Goal: Task Accomplishment & Management: Complete application form

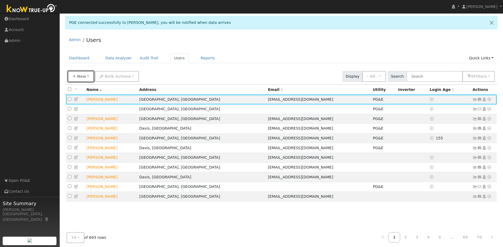
click at [76, 79] on button "New" at bounding box center [81, 76] width 26 height 11
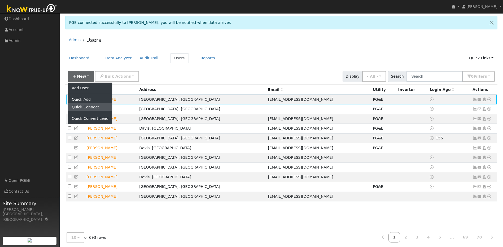
click at [93, 106] on link "Quick Connect" at bounding box center [90, 106] width 44 height 7
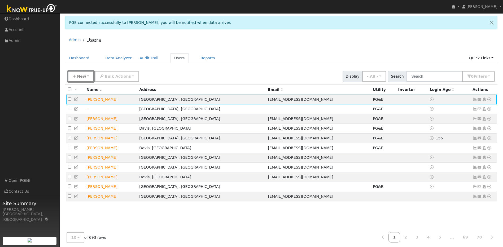
click at [83, 76] on span "New" at bounding box center [81, 76] width 9 height 4
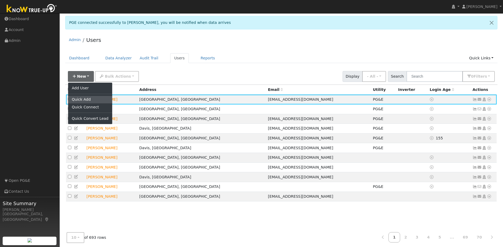
click at [93, 102] on link "Quick Add" at bounding box center [90, 99] width 44 height 7
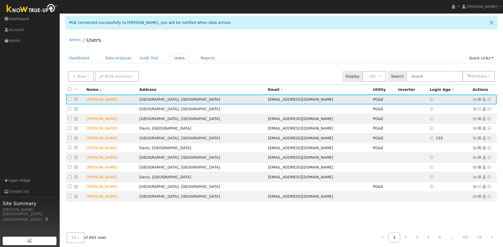
click at [264, 101] on icon at bounding box center [489, 100] width 5 height 4
click at [264, 142] on link "Solar" at bounding box center [434, 139] width 37 height 7
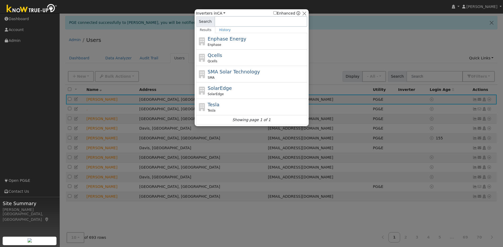
click at [264, 46] on div at bounding box center [251, 123] width 503 height 247
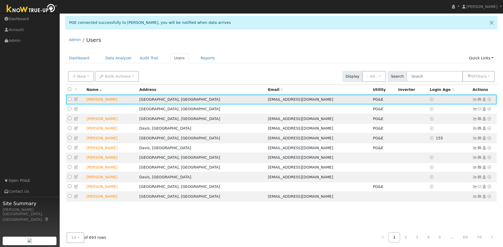
click at [264, 100] on icon at bounding box center [489, 100] width 5 height 4
click at [264, 140] on link "Solar" at bounding box center [434, 139] width 37 height 7
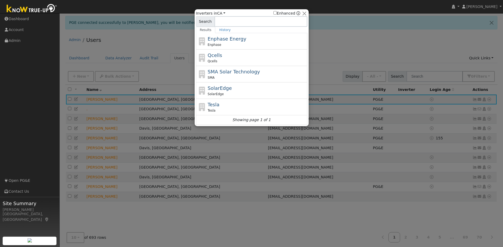
click at [264, 45] on div at bounding box center [251, 123] width 503 height 247
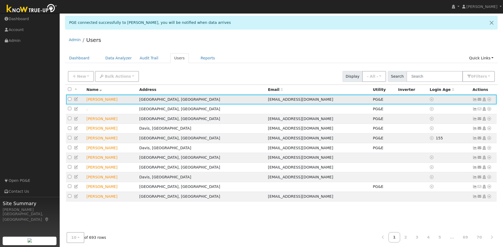
click at [264, 100] on icon at bounding box center [475, 100] width 5 height 4
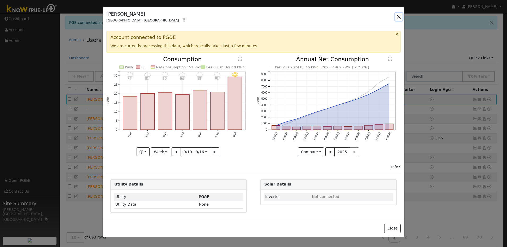
click at [264, 15] on button "button" at bounding box center [398, 16] width 7 height 7
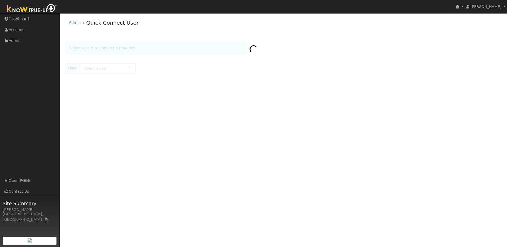
type input "[PERSON_NAME]"
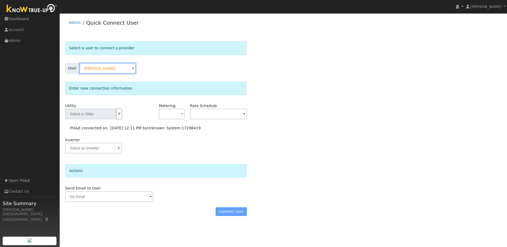
type input "PG&E"
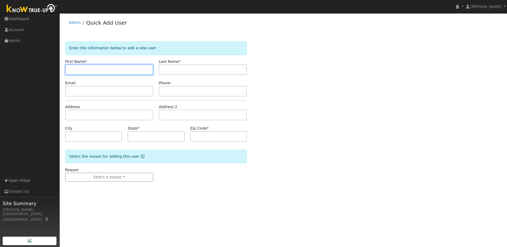
paste input "Les"
type input "Les"
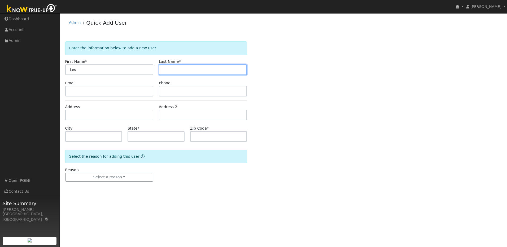
paste input "Ocsenas"
type input "Ocsenas"
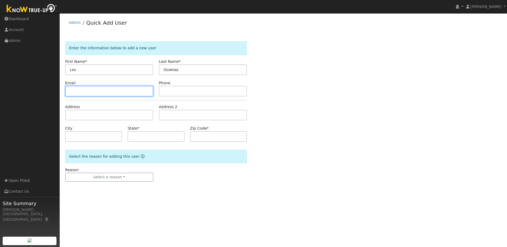
paste input "ocsenas@sbcglobal.net"
type input "ocsenas@sbcglobal.net"
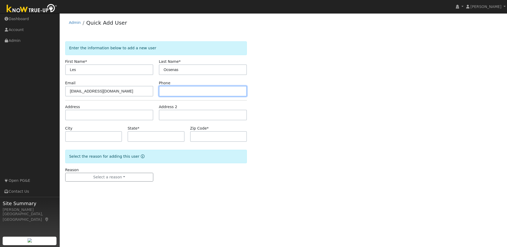
click at [188, 94] on input "text" at bounding box center [203, 91] width 88 height 11
paste input "ocsenas@sbcglobal.net"
type input "ocsenas@sbcglobal.net"
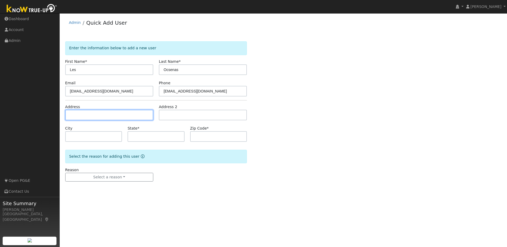
click at [118, 115] on input "text" at bounding box center [109, 115] width 88 height 11
paste input "541 Sawka Drive"
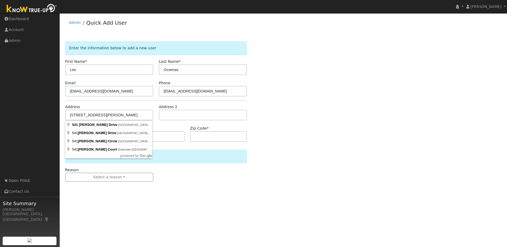
drag, startPoint x: 132, startPoint y: 125, endPoint x: 126, endPoint y: 123, distance: 6.6
type input "541 Sawka Drive"
type input "Auburn"
type input "CA"
type input "95603"
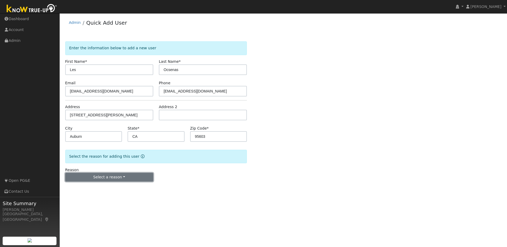
click at [133, 179] on button "Select a reason" at bounding box center [109, 177] width 88 height 9
click at [82, 189] on link "New lead" at bounding box center [95, 188] width 59 height 7
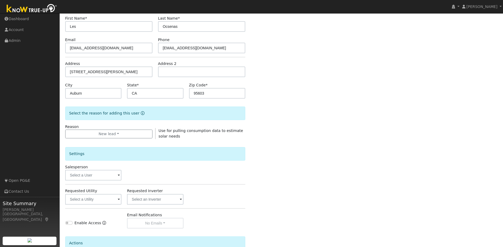
scroll to position [96, 0]
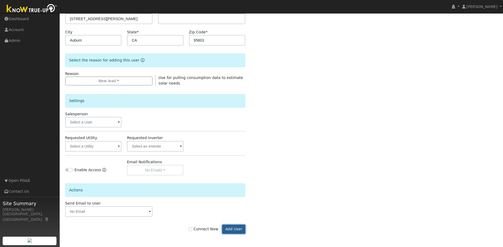
click at [230, 232] on button "Add User" at bounding box center [233, 229] width 23 height 9
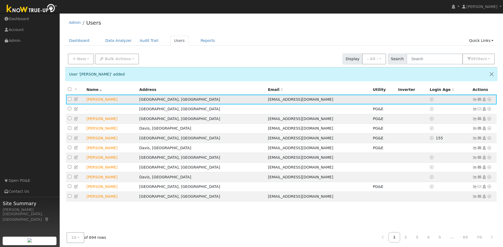
click at [75, 99] on icon at bounding box center [76, 99] width 5 height 4
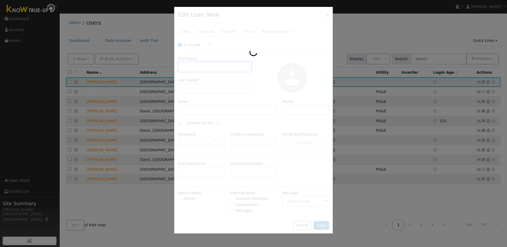
checkbox input "true"
type input "Les"
type input "Ocsenas"
type input "ocsenas@sbcglobal.net"
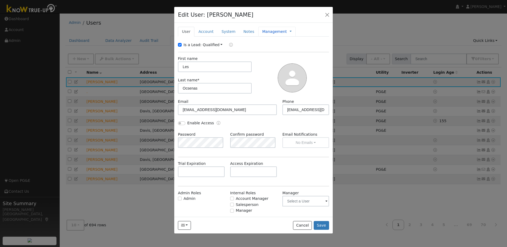
click at [262, 33] on link "Management" at bounding box center [274, 32] width 25 height 6
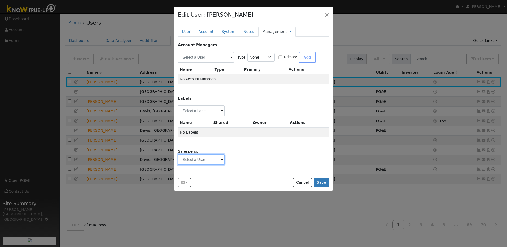
click at [209, 162] on input "text" at bounding box center [201, 159] width 47 height 11
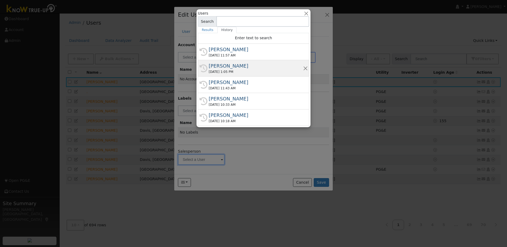
click at [235, 68] on div "Munro Boyd" at bounding box center [256, 65] width 94 height 7
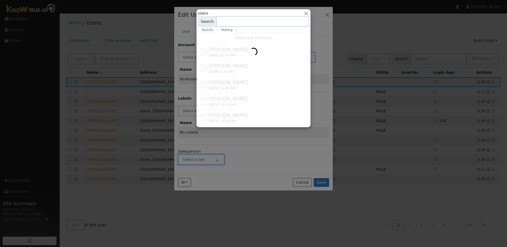
type input "Munro Boyd"
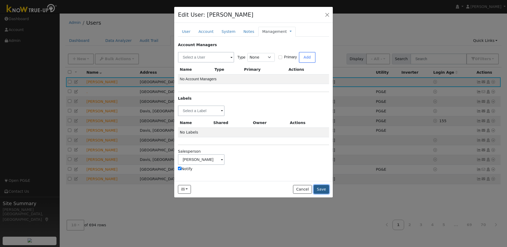
click at [323, 192] on button "Save" at bounding box center [321, 189] width 15 height 9
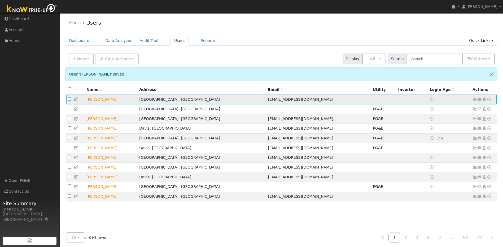
click at [491, 100] on icon at bounding box center [489, 100] width 5 height 4
click at [439, 141] on link "Utility" at bounding box center [434, 139] width 37 height 7
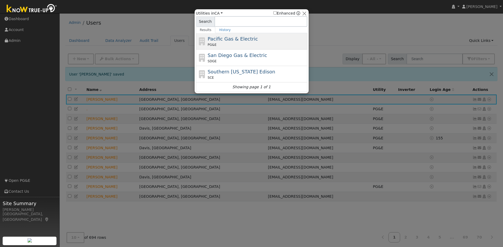
click at [226, 43] on div "PG&E" at bounding box center [257, 44] width 98 height 5
